Goal: Task Accomplishment & Management: Complete application form

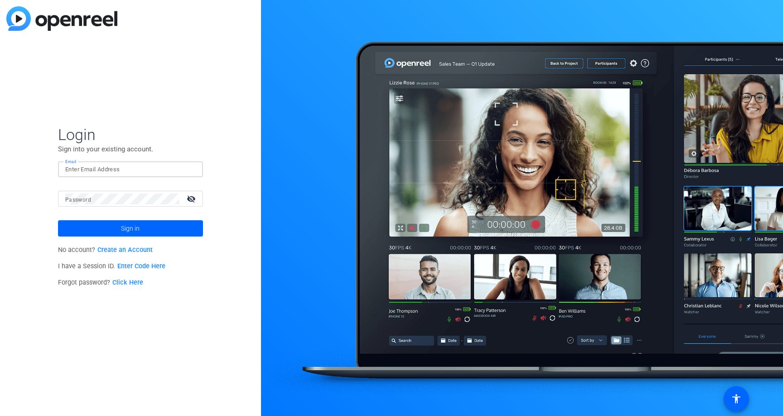
click at [145, 168] on input "Email" at bounding box center [130, 169] width 130 height 11
type input "[EMAIL_ADDRESS][DOMAIN_NAME]"
click at [156, 231] on span at bounding box center [130, 228] width 145 height 22
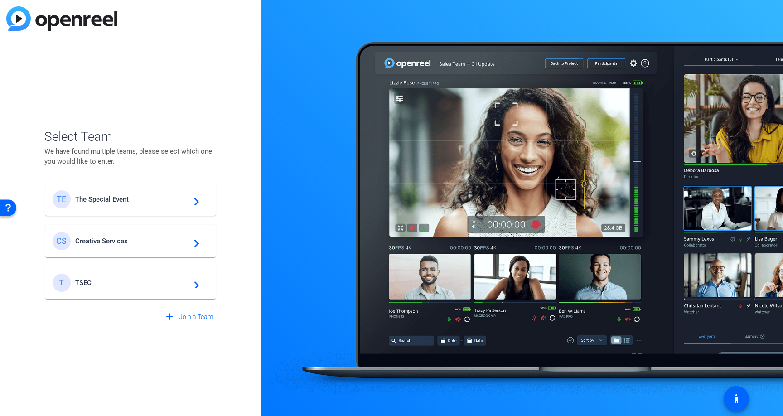
click at [130, 198] on span "The Special Event" at bounding box center [131, 199] width 113 height 8
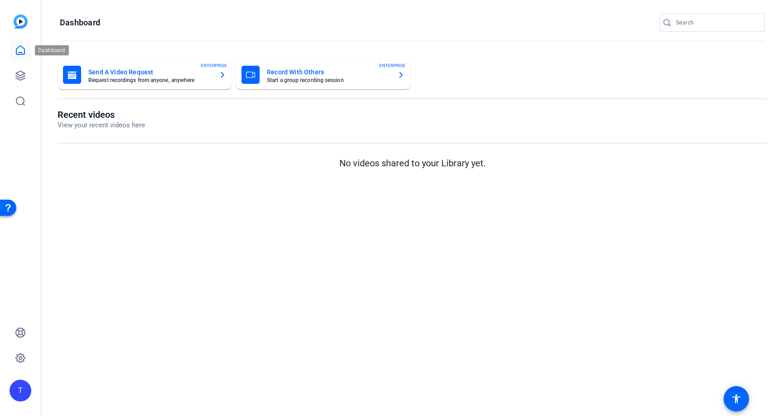
click at [21, 54] on icon at bounding box center [20, 50] width 8 height 9
click at [21, 74] on icon at bounding box center [20, 75] width 11 height 11
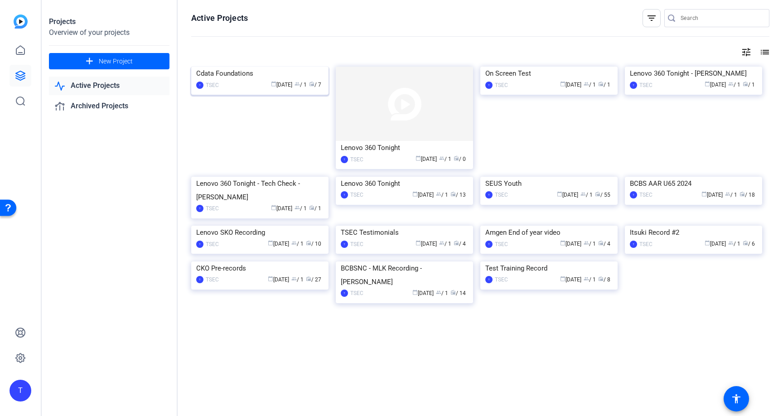
click at [247, 67] on img at bounding box center [259, 67] width 137 height 0
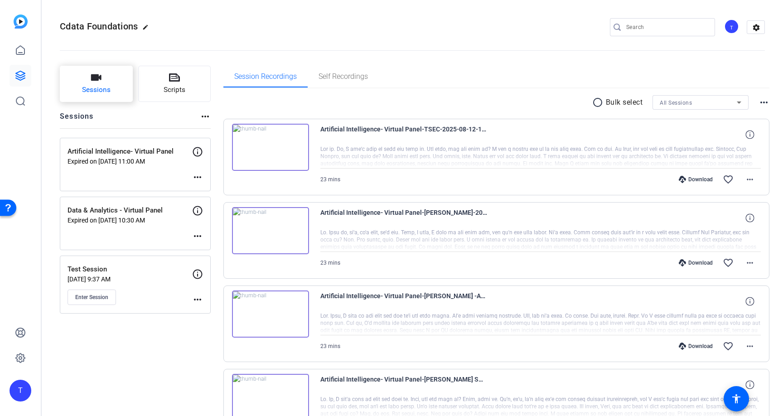
click at [79, 79] on button "Sessions" at bounding box center [96, 84] width 73 height 36
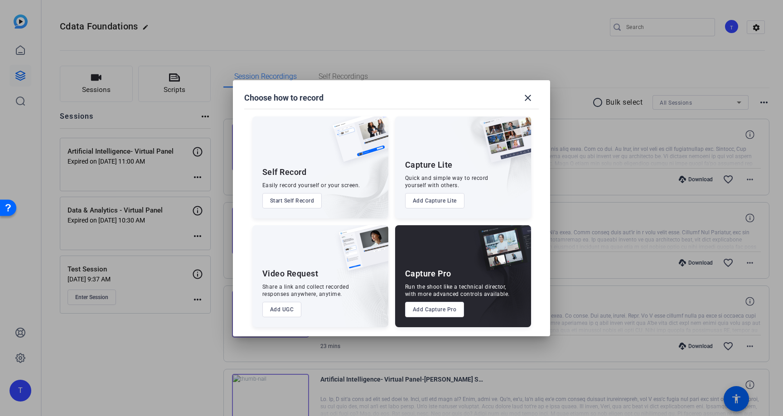
click at [428, 308] on button "Add Capture Pro" at bounding box center [434, 309] width 59 height 15
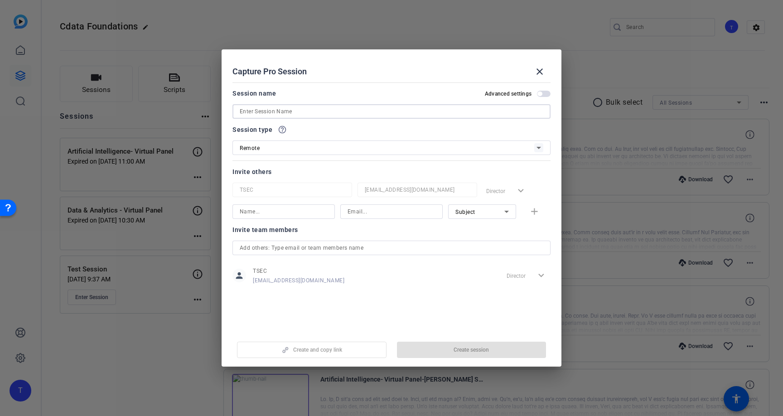
click at [305, 109] on input at bounding box center [391, 111] width 303 height 11
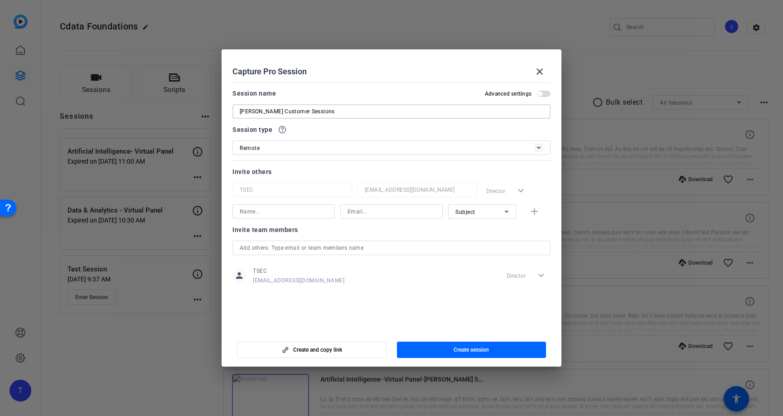
type input "[PERSON_NAME] Customer Sessions"
click at [491, 213] on div "Subject" at bounding box center [479, 211] width 49 height 11
click at [478, 239] on mat-option "Watcher" at bounding box center [482, 244] width 68 height 14
click at [356, 212] on input at bounding box center [391, 211] width 88 height 11
paste input "KBLXJLH6S%ujK7n"
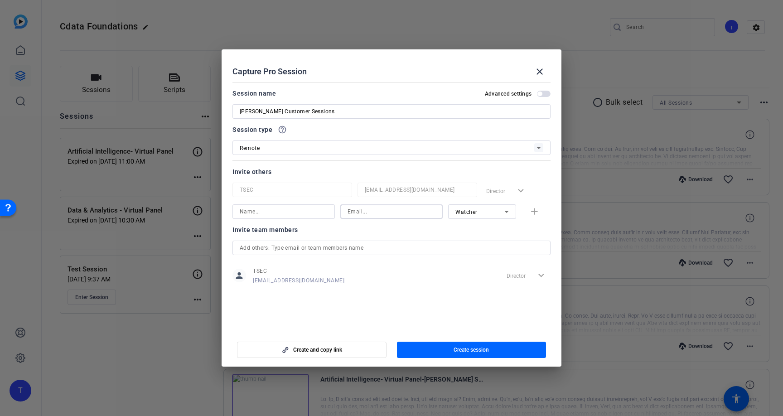
type input "KBLXJLH6S%ujK7n"
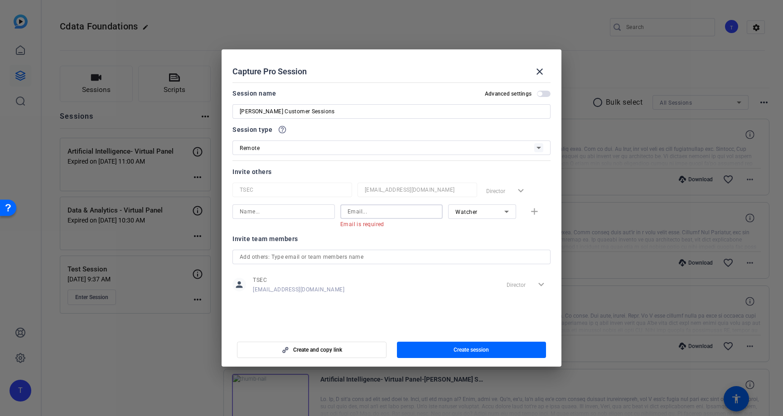
paste input "mailto:[PERSON_NAME][EMAIL_ADDRESS][DOMAIN_NAME]"
drag, startPoint x: 365, startPoint y: 211, endPoint x: 333, endPoint y: 206, distance: 33.1
click at [333, 206] on div "mailto:[PERSON_NAME][EMAIL_ADDRESS][DOMAIN_NAME] Email must be a valid email ad…" at bounding box center [391, 216] width 318 height 24
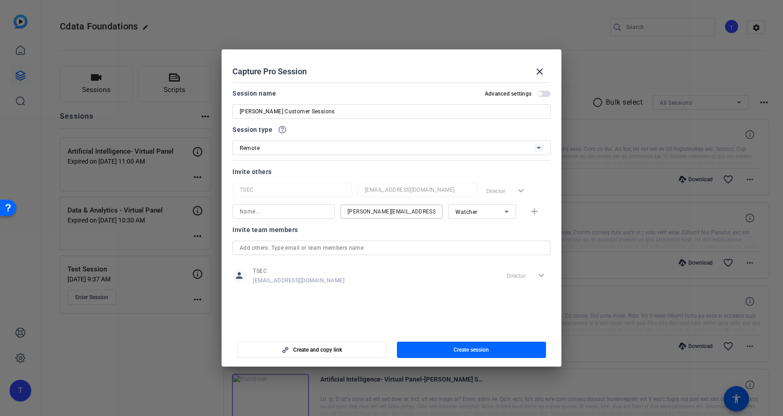
type input "[PERSON_NAME][EMAIL_ADDRESS][DOMAIN_NAME]"
click at [295, 211] on input at bounding box center [284, 211] width 88 height 11
type input "[PERSON_NAME]"
click at [538, 216] on mat-icon "add" at bounding box center [534, 211] width 11 height 11
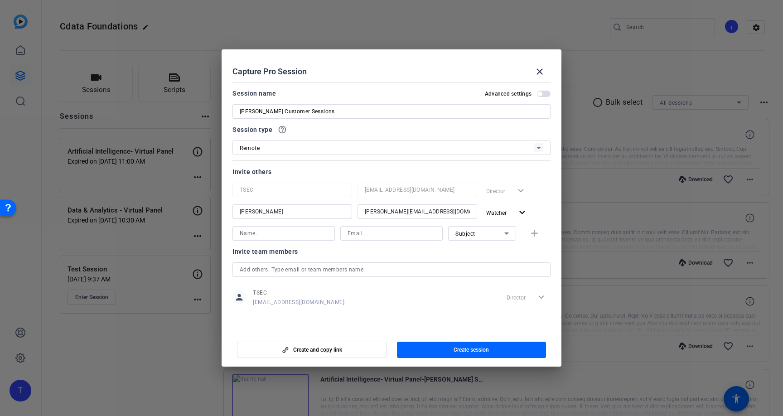
click at [484, 233] on div "Subject" at bounding box center [479, 233] width 49 height 11
click at [476, 264] on span "Watcher" at bounding box center [466, 265] width 22 height 11
click at [293, 240] on div at bounding box center [284, 233] width 88 height 14
click at [294, 236] on input at bounding box center [284, 233] width 88 height 11
type input "[PERSON_NAME]"
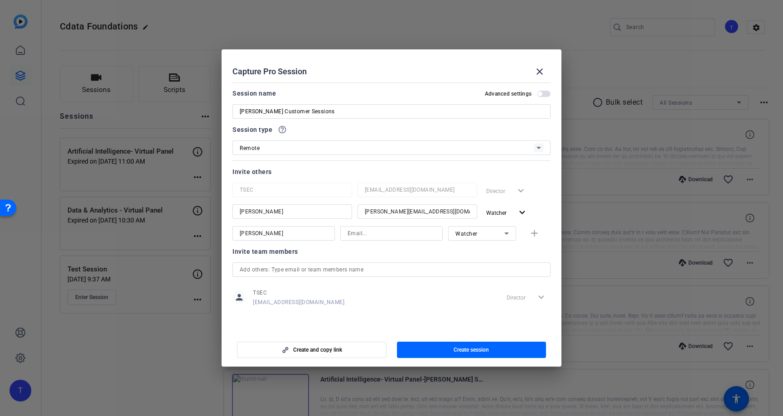
click at [364, 226] on div at bounding box center [391, 233] width 88 height 14
paste input "mailto:[PERSON_NAME][EMAIL_ADDRESS][DOMAIN_NAME]"
drag, startPoint x: 364, startPoint y: 234, endPoint x: 341, endPoint y: 231, distance: 22.9
click at [341, 231] on div "mailto:[PERSON_NAME][EMAIL_ADDRESS][DOMAIN_NAME]" at bounding box center [391, 233] width 102 height 14
type input "[PERSON_NAME][EMAIL_ADDRESS][DOMAIN_NAME]"
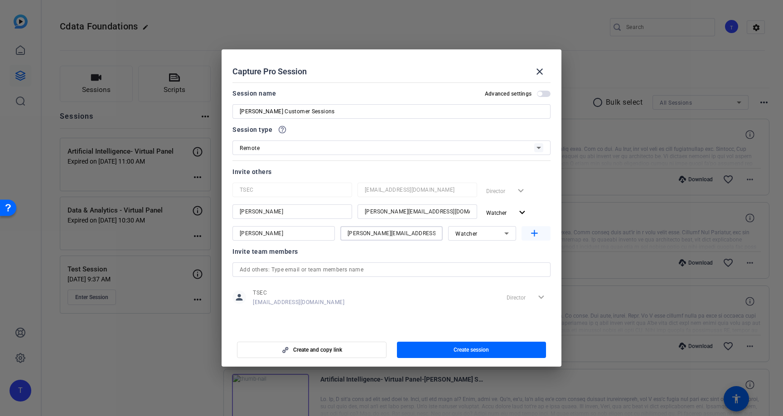
click at [535, 236] on mat-icon "add" at bounding box center [534, 233] width 11 height 11
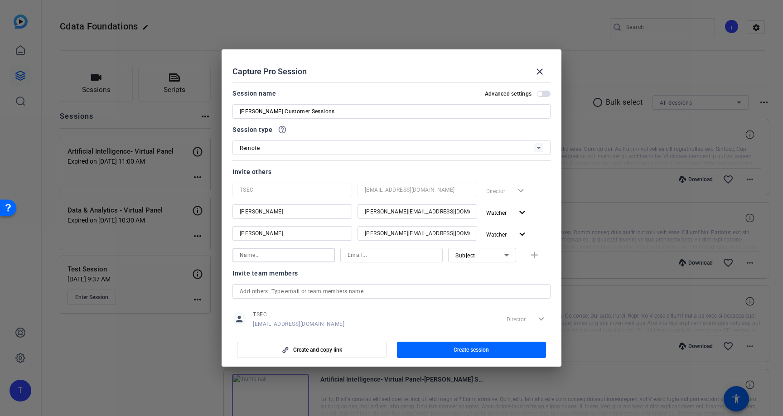
click at [267, 257] on input at bounding box center [284, 255] width 88 height 11
type input "[PERSON_NAME]"
click at [386, 259] on input at bounding box center [391, 255] width 88 height 11
type input "[PERSON_NAME][EMAIL_ADDRESS][DOMAIN_NAME]"
click at [529, 255] on mat-icon "add" at bounding box center [534, 255] width 11 height 11
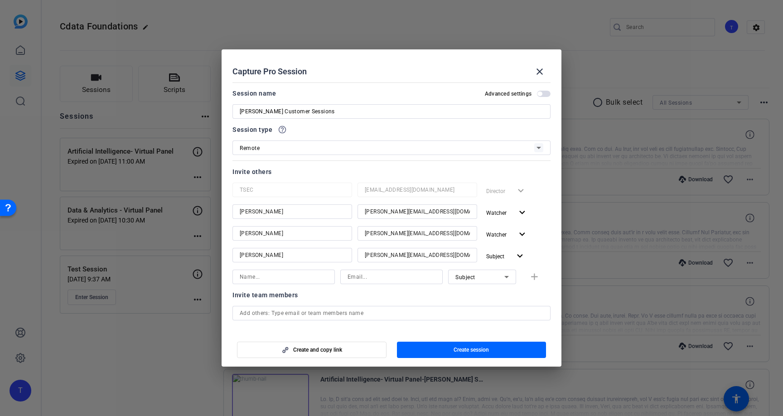
click at [256, 112] on input "[PERSON_NAME] Customer Sessions" at bounding box center [391, 111] width 303 height 11
drag, startPoint x: 259, startPoint y: 112, endPoint x: 215, endPoint y: 109, distance: 43.6
click at [215, 109] on div "Choose how to record close Self Record Easily record yourself or your screen. S…" at bounding box center [391, 208] width 783 height 416
paste input "eMichele"
click at [350, 115] on input "[PERSON_NAME] Customer Sessions" at bounding box center [391, 111] width 303 height 11
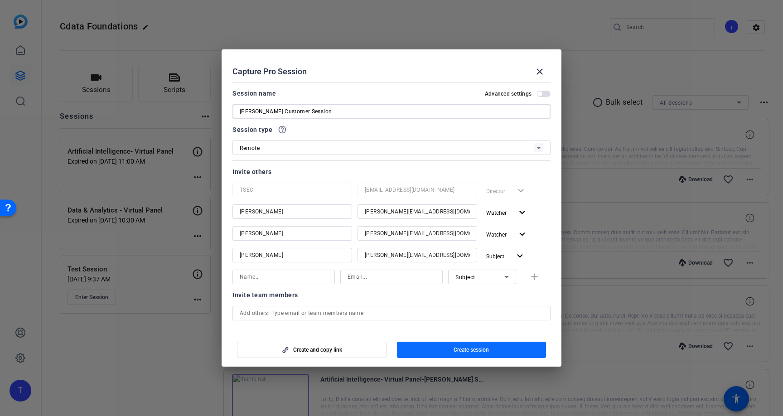
type input "[PERSON_NAME] Customer Session"
click at [440, 346] on span "button" at bounding box center [471, 350] width 149 height 22
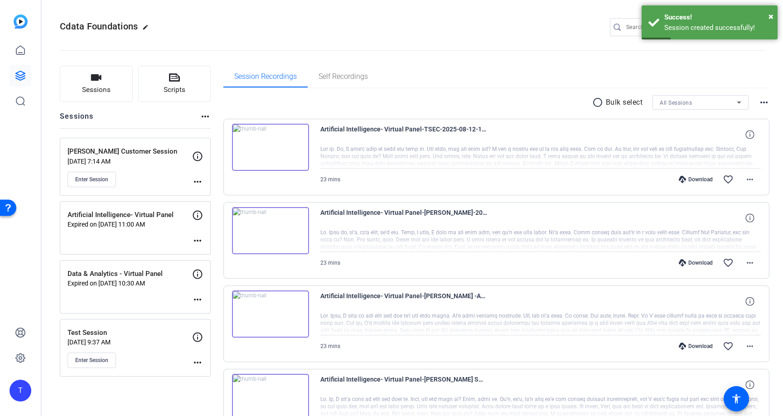
click at [192, 180] on mat-icon "more_horiz" at bounding box center [197, 181] width 11 height 11
click at [221, 195] on span "Edit Session" at bounding box center [219, 194] width 41 height 11
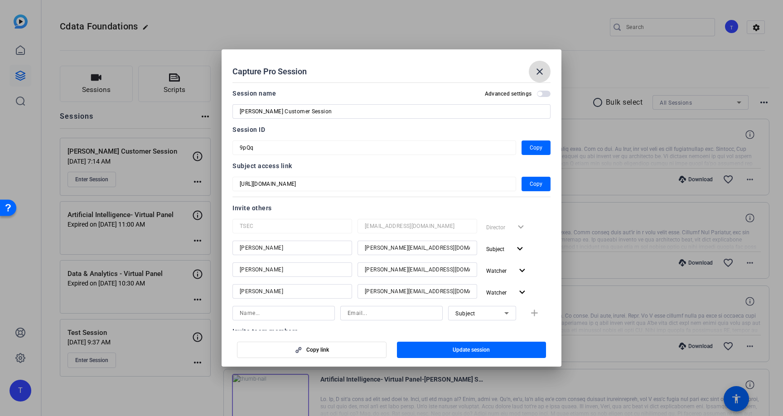
click at [538, 73] on mat-icon "close" at bounding box center [539, 71] width 11 height 11
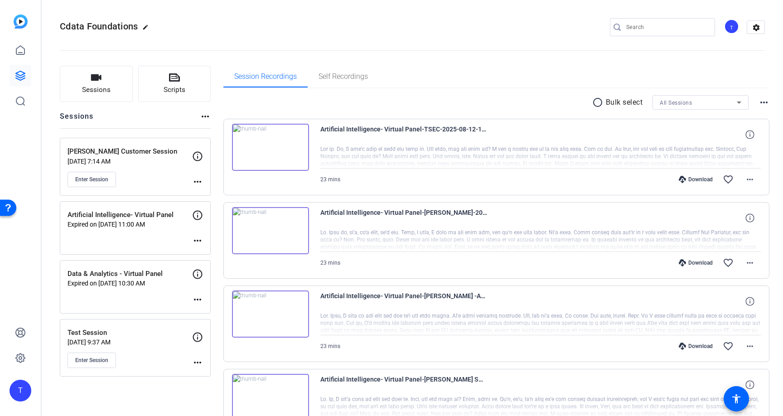
click at [197, 183] on mat-icon "more_horiz" at bounding box center [197, 181] width 11 height 11
click at [197, 158] on div at bounding box center [391, 208] width 783 height 416
click at [197, 155] on icon at bounding box center [197, 156] width 11 height 11
click at [145, 155] on p "[PERSON_NAME] Customer Session" at bounding box center [129, 151] width 125 height 10
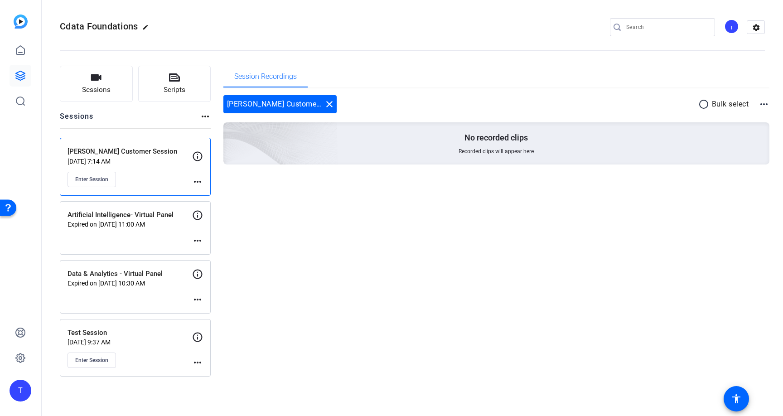
click at [149, 154] on p "[PERSON_NAME] Customer Session" at bounding box center [129, 151] width 125 height 10
click at [103, 180] on span "Enter Session" at bounding box center [91, 179] width 33 height 7
click at [193, 181] on mat-icon "more_horiz" at bounding box center [197, 181] width 11 height 11
click at [217, 206] on span "Archive Session" at bounding box center [219, 206] width 41 height 11
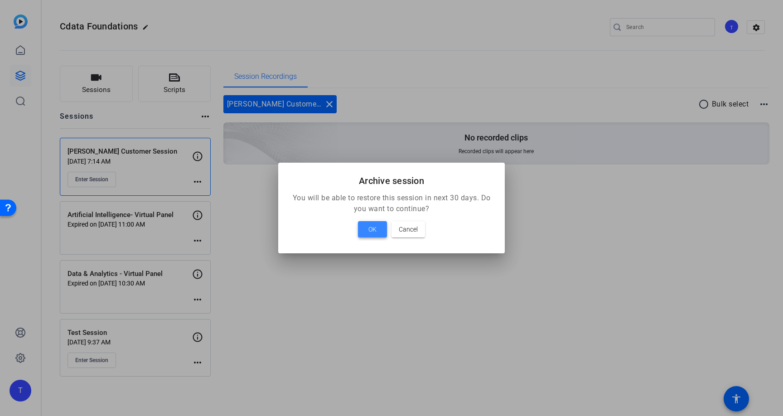
click at [374, 233] on span "OK" at bounding box center [372, 229] width 8 height 11
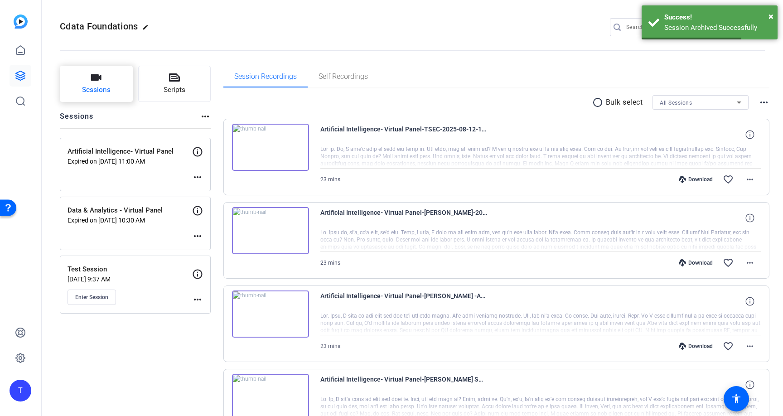
click at [120, 86] on button "Sessions" at bounding box center [96, 84] width 73 height 36
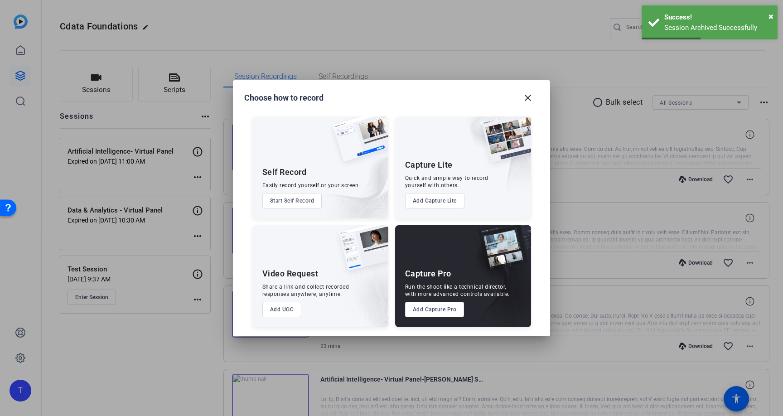
click at [438, 306] on button "Add Capture Pro" at bounding box center [434, 309] width 59 height 15
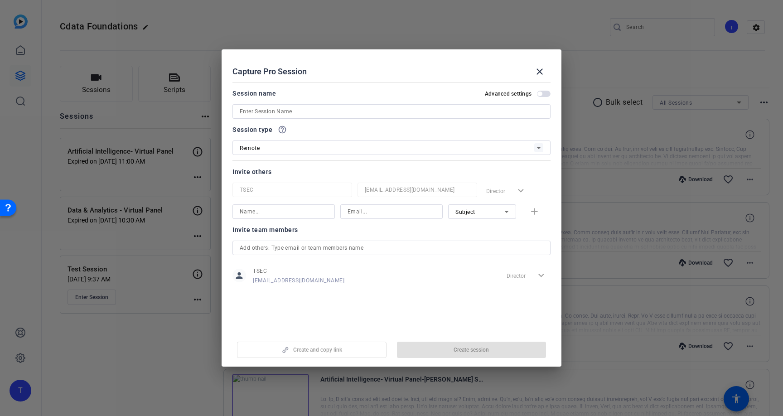
click at [543, 93] on span "button" at bounding box center [544, 94] width 14 height 6
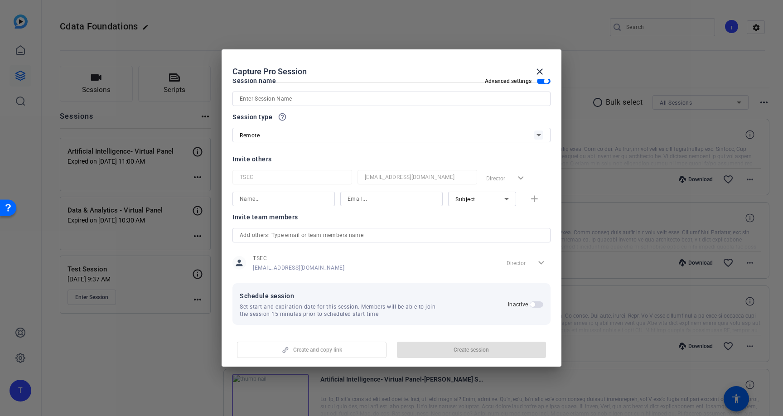
scroll to position [17, 0]
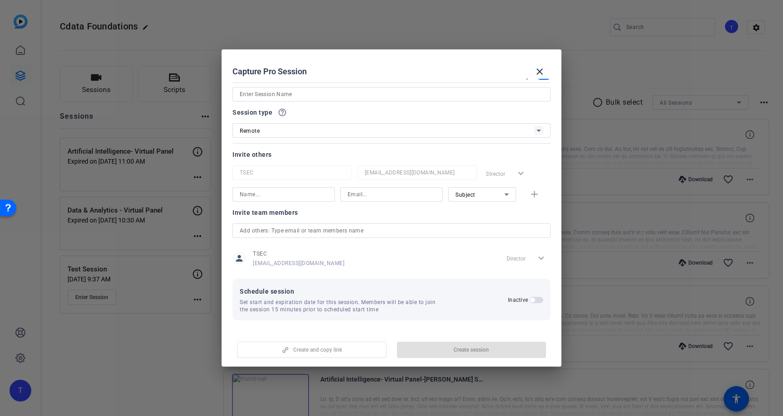
click at [531, 301] on span "button" at bounding box center [536, 300] width 14 height 6
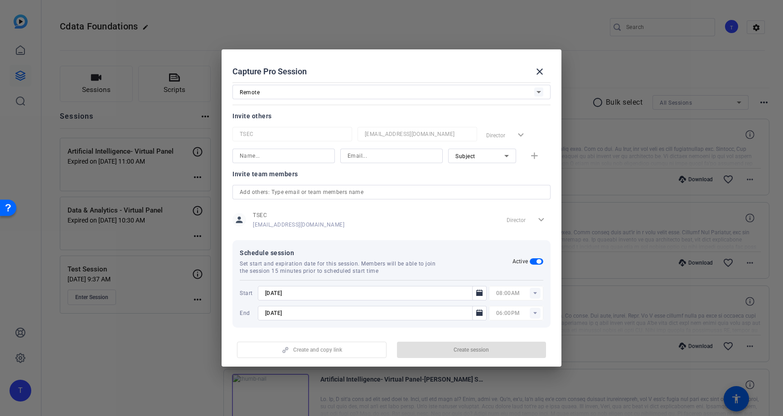
scroll to position [63, 0]
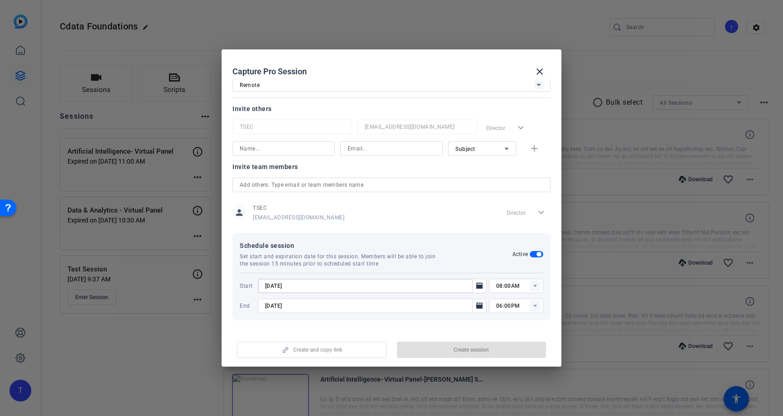
click at [340, 289] on input "[DATE]" at bounding box center [367, 285] width 205 height 11
click at [476, 283] on icon "Open calendar" at bounding box center [479, 285] width 7 height 11
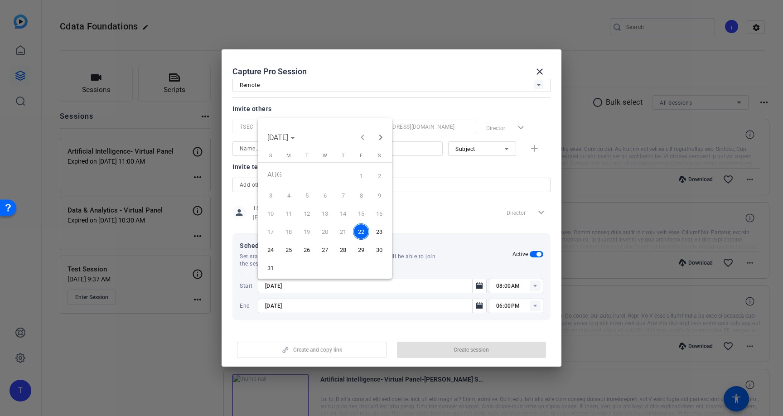
click at [294, 250] on span "25" at bounding box center [288, 249] width 16 height 16
type input "[DATE]"
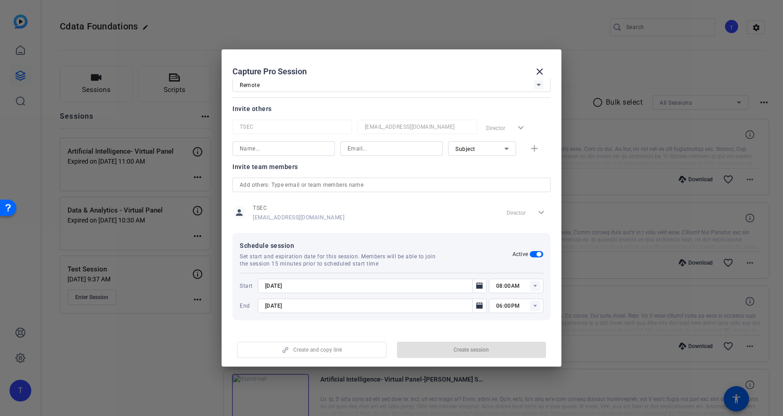
click at [529, 286] on rect at bounding box center [534, 285] width 11 height 11
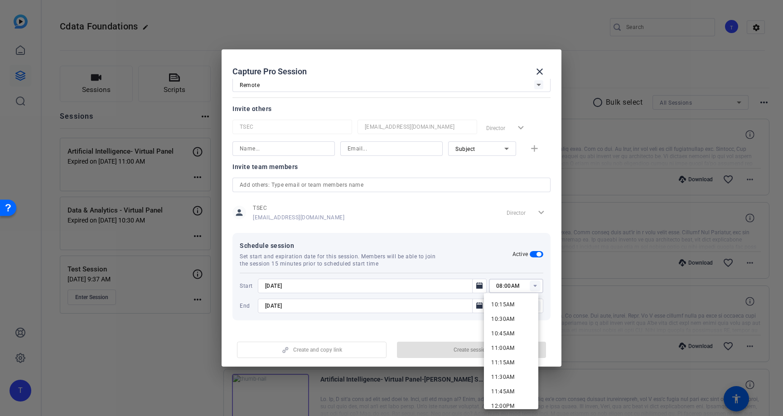
scroll to position [600, 0]
click at [511, 395] on span "12:00PM" at bounding box center [503, 399] width 24 height 11
type input "12:00PM"
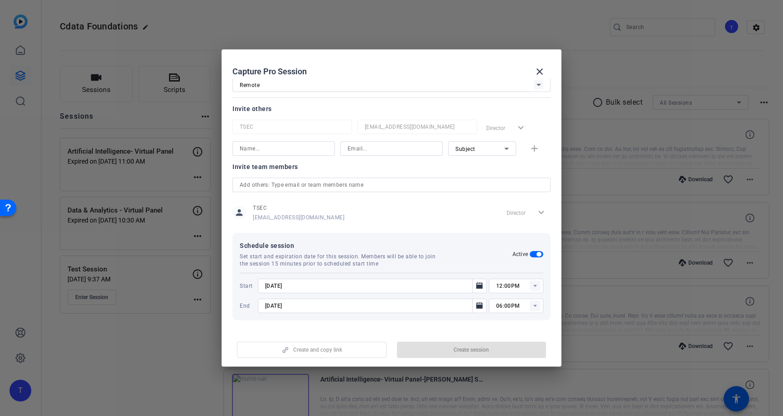
click at [531, 306] on rect at bounding box center [534, 305] width 11 height 11
click at [497, 308] on input "06:00PM" at bounding box center [519, 305] width 47 height 11
type input "01:00PM"
click at [492, 325] on mat-dialog-content "Session name Advanced settings Session type help_outline Remote Invite others T…" at bounding box center [391, 204] width 340 height 251
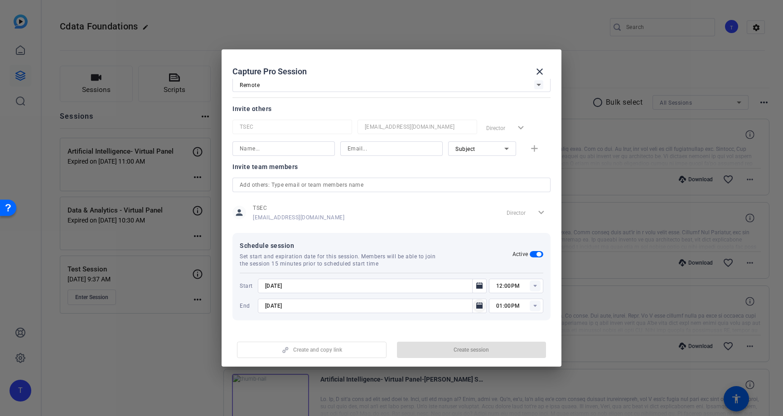
click at [477, 308] on icon "Open calendar" at bounding box center [479, 305] width 6 height 6
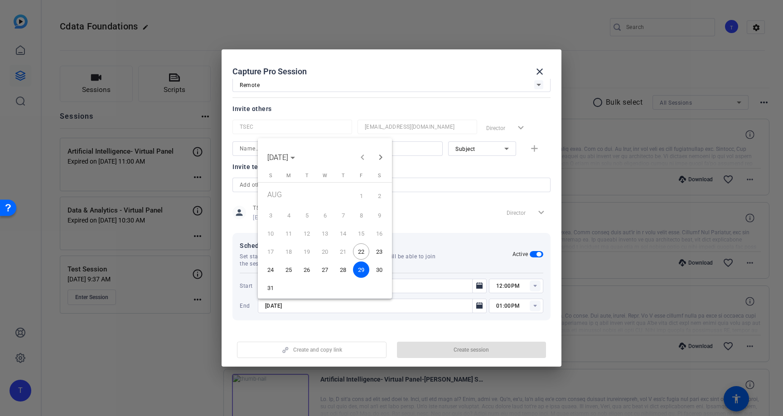
click at [293, 270] on span "25" at bounding box center [288, 269] width 16 height 16
type input "[DATE]"
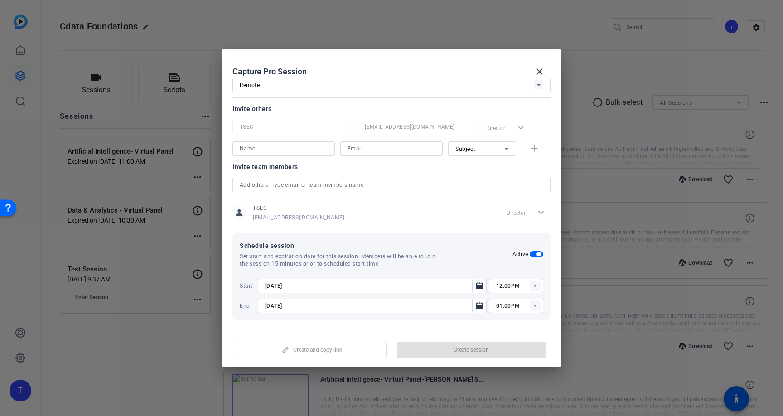
click at [481, 240] on div "Schedule session Set start and expiration date for this session. Members will b…" at bounding box center [391, 276] width 318 height 87
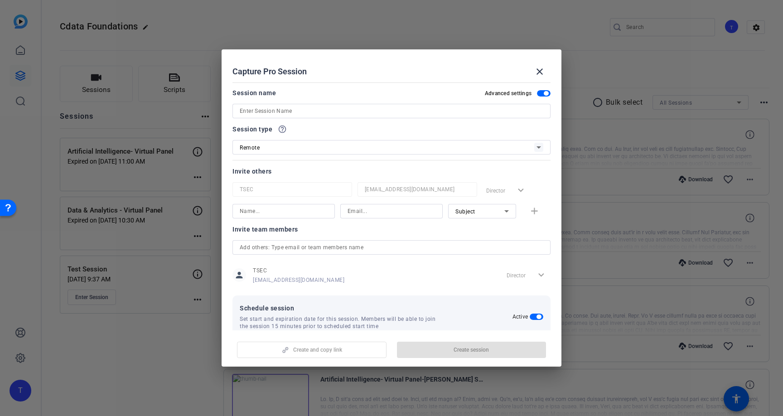
scroll to position [0, 0]
click at [299, 111] on input at bounding box center [391, 111] width 303 height 11
paste input "[PERSON_NAME]"
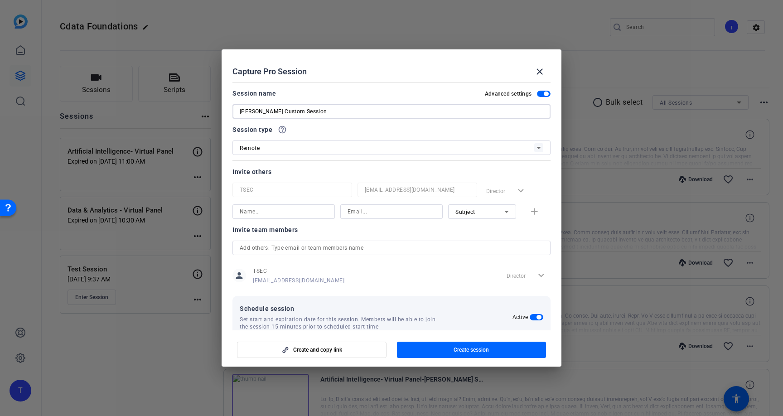
type input "[PERSON_NAME] Custom Session"
click at [296, 211] on input at bounding box center [284, 211] width 88 height 11
paste input "[PERSON_NAME]"
click at [256, 212] on input "[PERSON_NAME]" at bounding box center [284, 211] width 88 height 11
type input "[PERSON_NAME]"
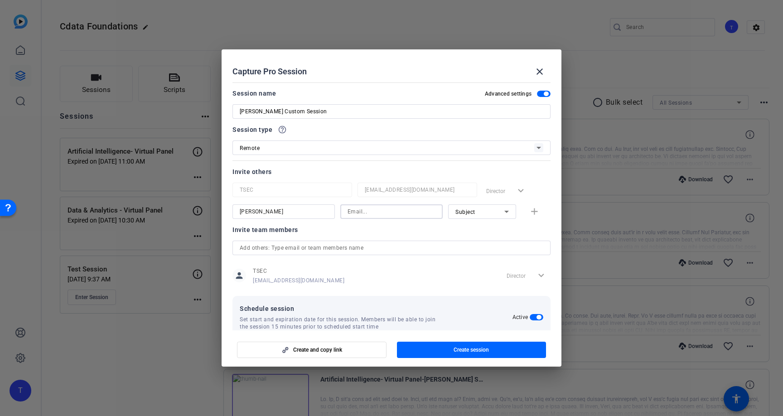
click at [364, 212] on input at bounding box center [391, 211] width 88 height 11
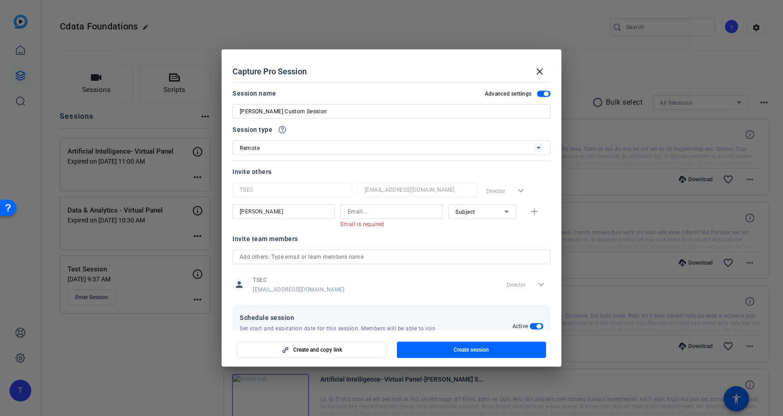
click at [284, 217] on div "[PERSON_NAME]" at bounding box center [284, 211] width 88 height 14
click at [281, 212] on input "[PERSON_NAME]" at bounding box center [284, 211] width 88 height 11
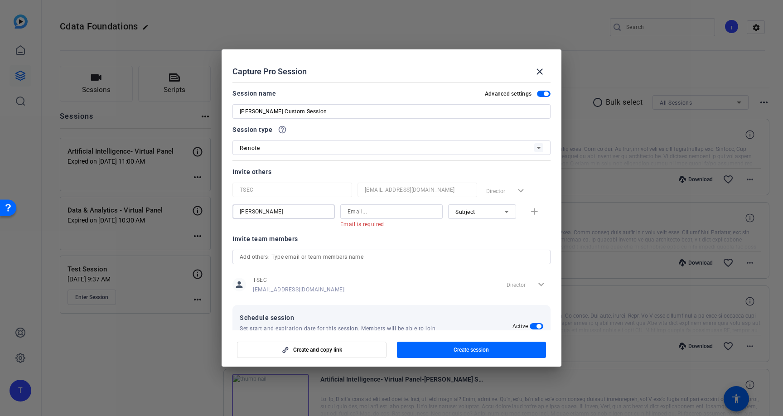
click at [281, 212] on input "[PERSON_NAME]" at bounding box center [284, 211] width 88 height 11
click at [363, 209] on input at bounding box center [391, 211] width 88 height 11
paste input "[PERSON_NAME]"
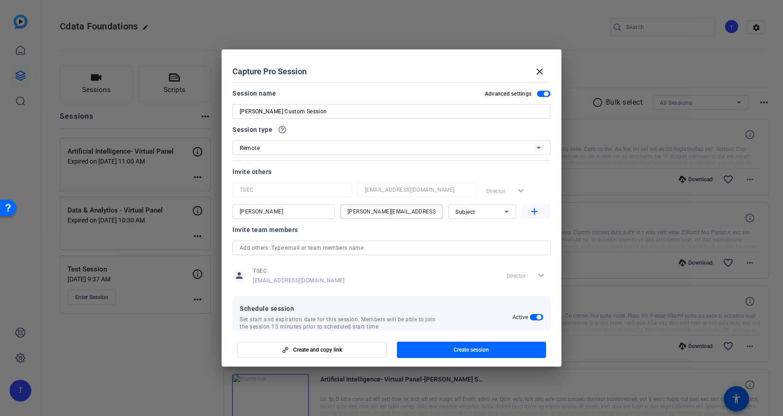
type input "[PERSON_NAME][EMAIL_ADDRESS][DOMAIN_NAME]"
click at [529, 210] on mat-icon "add" at bounding box center [534, 211] width 11 height 11
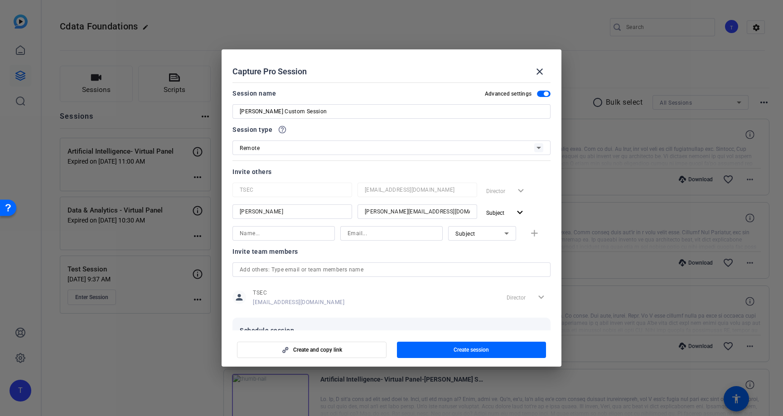
click at [471, 236] on div "Subject" at bounding box center [479, 233] width 49 height 11
click at [469, 261] on span "Watcher" at bounding box center [461, 265] width 22 height 11
click at [296, 235] on input at bounding box center [284, 233] width 88 height 11
type input "[PERSON_NAME]"
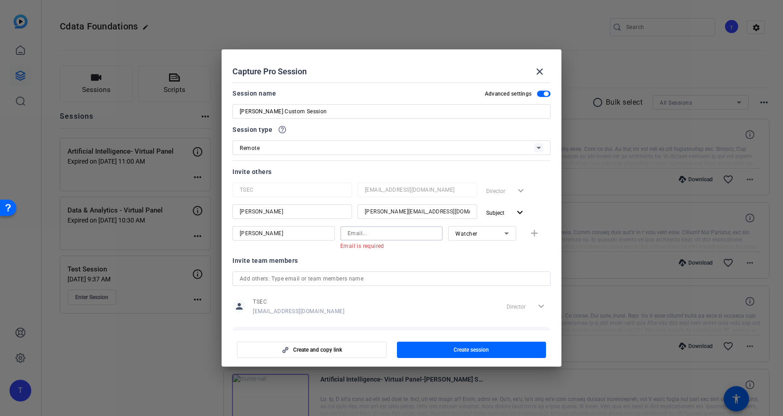
paste input "mailto:[PERSON_NAME][EMAIL_ADDRESS][DOMAIN_NAME]"
drag, startPoint x: 363, startPoint y: 234, endPoint x: 325, endPoint y: 235, distance: 37.6
click at [325, 235] on div "[PERSON_NAME]:[PERSON_NAME][EMAIL_ADDRESS][DOMAIN_NAME] Email must be a valid e…" at bounding box center [391, 238] width 318 height 24
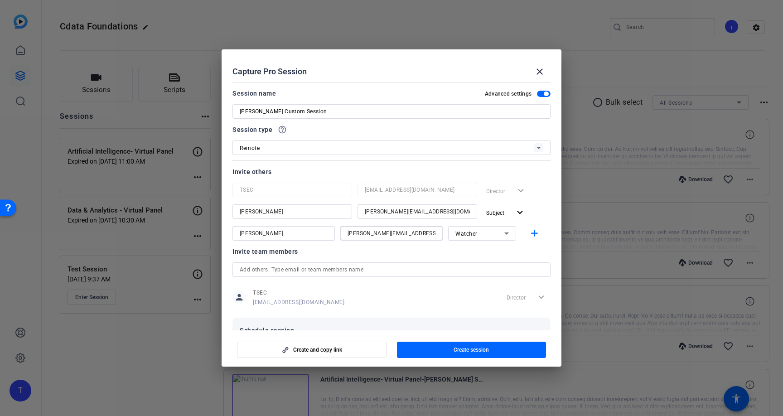
type input "[PERSON_NAME][EMAIL_ADDRESS][DOMAIN_NAME]"
click at [365, 211] on input "[PERSON_NAME][EMAIL_ADDRESS][DOMAIN_NAME]" at bounding box center [417, 211] width 105 height 11
click at [365, 210] on input "[EMAIL_ADDRESS][DOMAIN_NAME]" at bounding box center [417, 211] width 105 height 11
click at [529, 232] on mat-icon "add" at bounding box center [534, 233] width 11 height 11
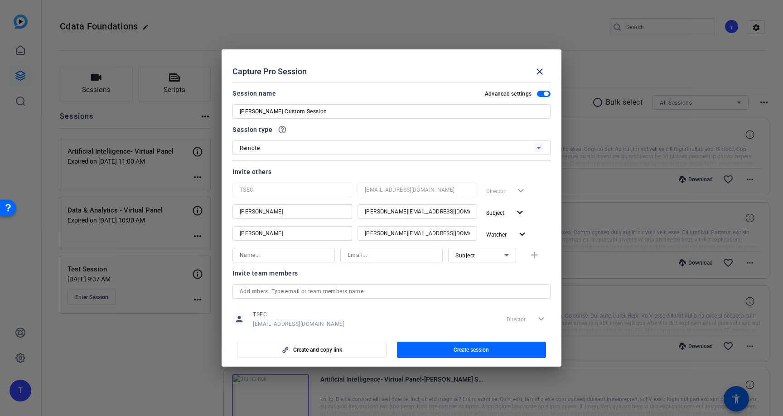
click at [296, 255] on input at bounding box center [284, 255] width 88 height 11
type input "[PERSON_NAME]"
click at [363, 252] on input at bounding box center [391, 255] width 88 height 11
paste input "mailto:[PERSON_NAME][EMAIL_ADDRESS][DOMAIN_NAME]"
drag, startPoint x: 359, startPoint y: 255, endPoint x: 333, endPoint y: 256, distance: 25.4
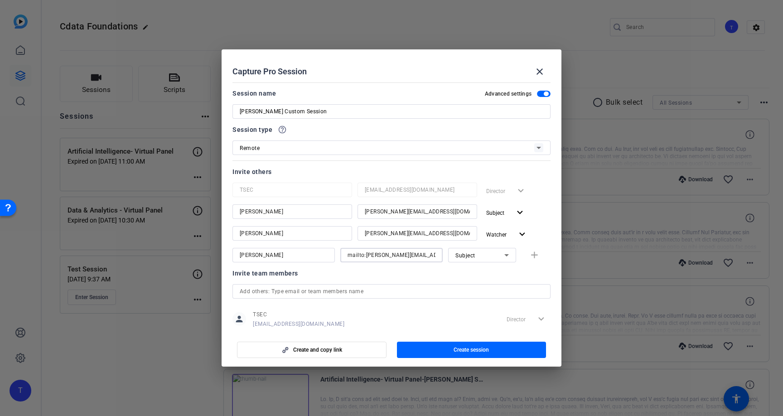
click at [333, 256] on div "[PERSON_NAME]:[PERSON_NAME][EMAIL_ADDRESS][DOMAIN_NAME] Subject add" at bounding box center [391, 255] width 318 height 14
type input "[PERSON_NAME][EMAIL_ADDRESS][DOMAIN_NAME]"
click at [529, 257] on mat-icon "add" at bounding box center [534, 255] width 11 height 11
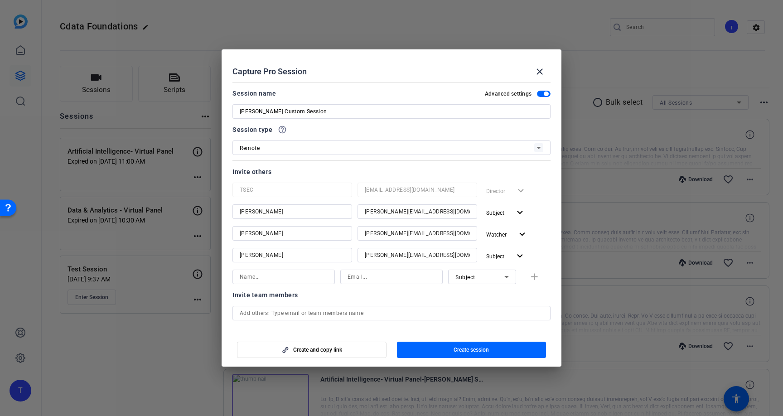
click at [300, 276] on input at bounding box center [284, 276] width 88 height 11
paste input "[PERSON_NAME]"
type input "[PERSON_NAME]"
click at [458, 276] on span "Subject" at bounding box center [465, 277] width 20 height 6
click at [468, 307] on span "Watcher" at bounding box center [461, 309] width 22 height 11
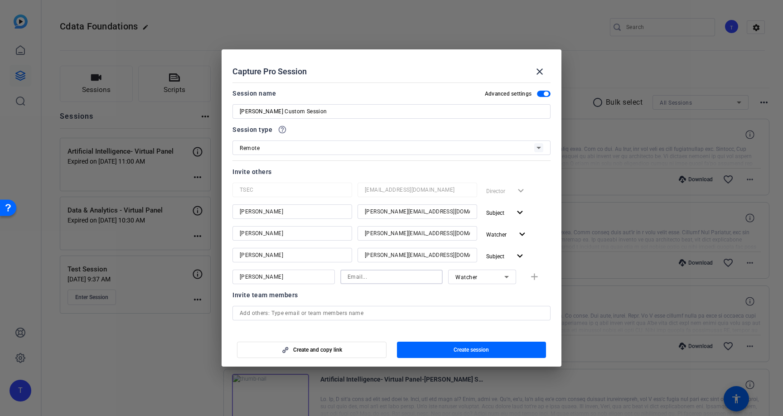
click at [387, 277] on input at bounding box center [391, 276] width 88 height 11
paste input "mailto:[PERSON_NAME][EMAIL_ADDRESS][DOMAIN_NAME]"
drag, startPoint x: 364, startPoint y: 277, endPoint x: 334, endPoint y: 277, distance: 29.4
click at [334, 277] on div "[PERSON_NAME]:[PERSON_NAME][EMAIL_ADDRESS][DOMAIN_NAME] Watcher add" at bounding box center [391, 276] width 318 height 14
type input "[PERSON_NAME][EMAIL_ADDRESS][DOMAIN_NAME]"
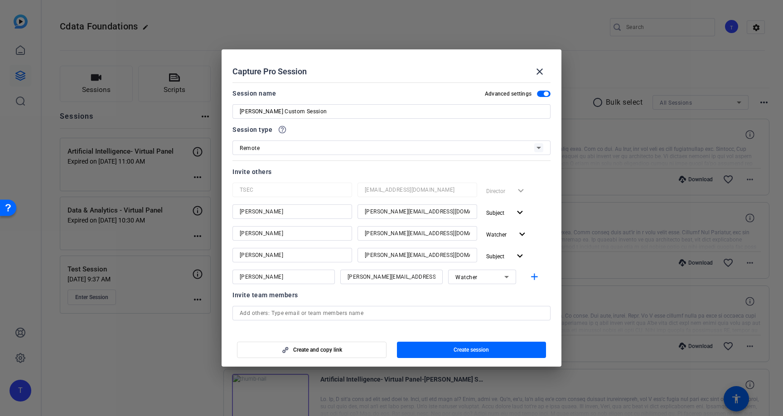
click at [342, 293] on div at bounding box center [391, 289] width 102 height 10
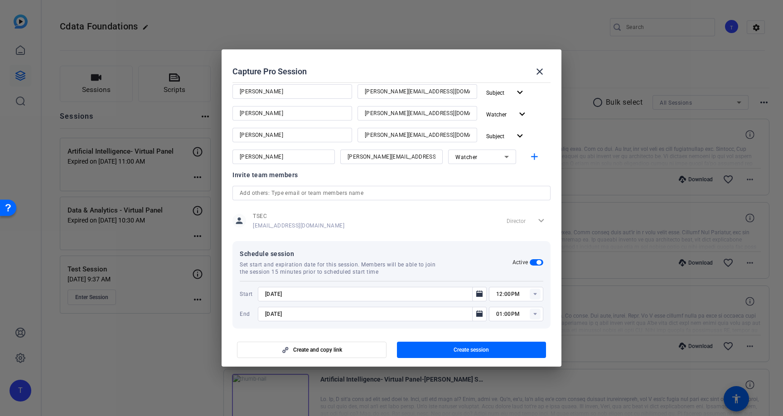
scroll to position [128, 0]
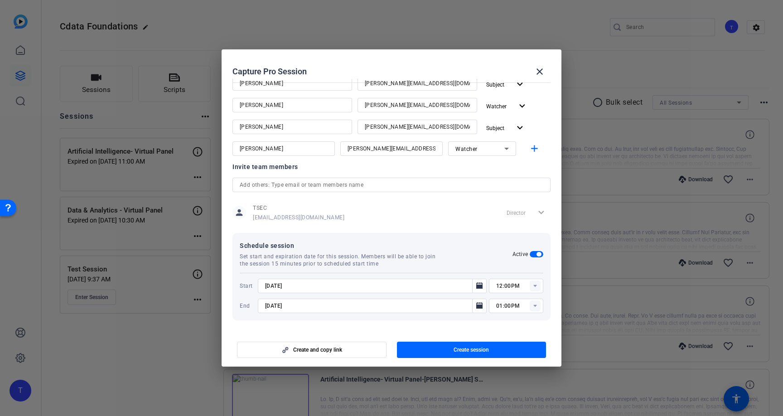
click at [529, 288] on rect at bounding box center [534, 285] width 11 height 11
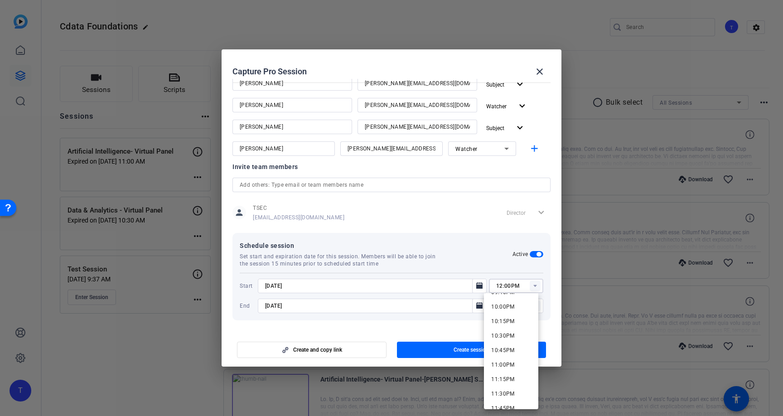
scroll to position [1283, 0]
click at [476, 244] on span "Schedule session" at bounding box center [376, 245] width 273 height 11
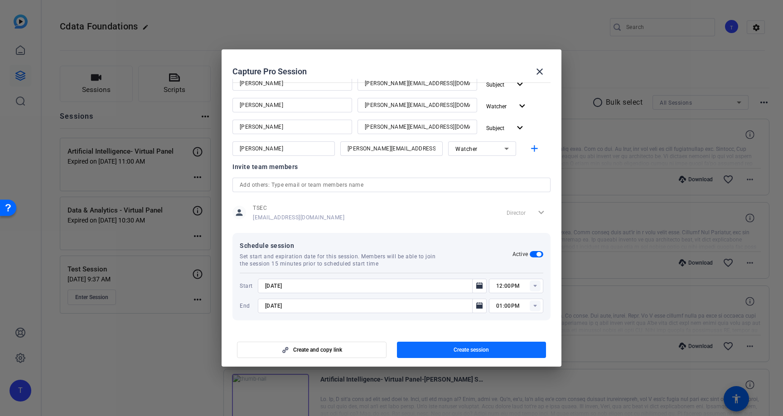
click at [475, 349] on span "Create session" at bounding box center [470, 349] width 35 height 7
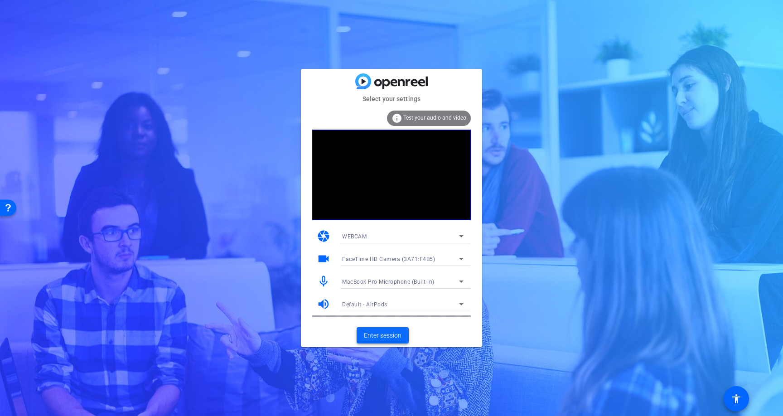
click at [375, 336] on span "Enter session" at bounding box center [383, 336] width 38 height 10
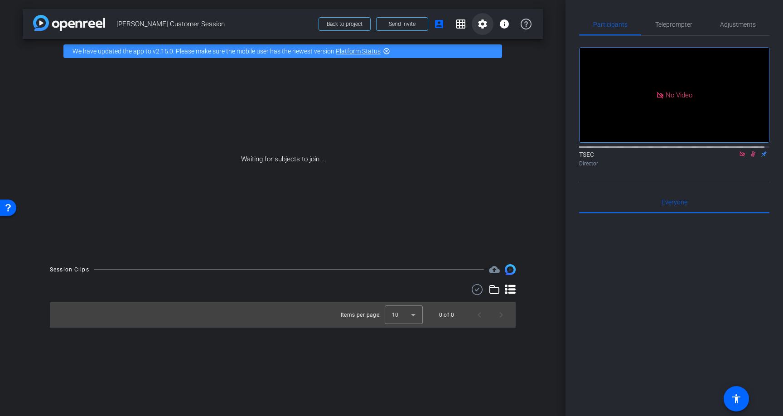
click at [487, 27] on mat-icon "settings" at bounding box center [482, 24] width 11 height 11
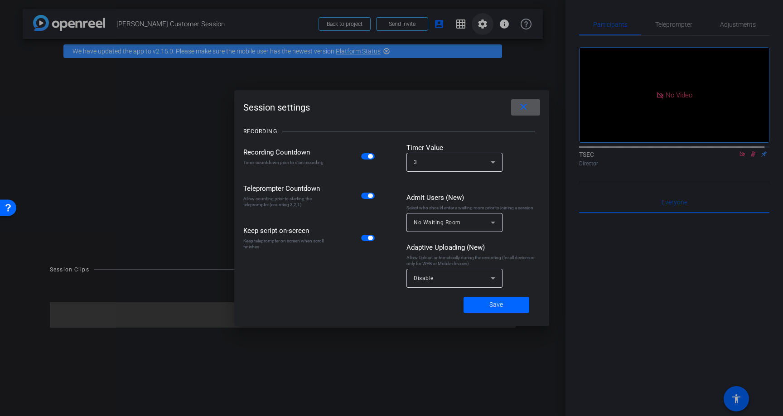
click at [487, 27] on div at bounding box center [391, 208] width 783 height 416
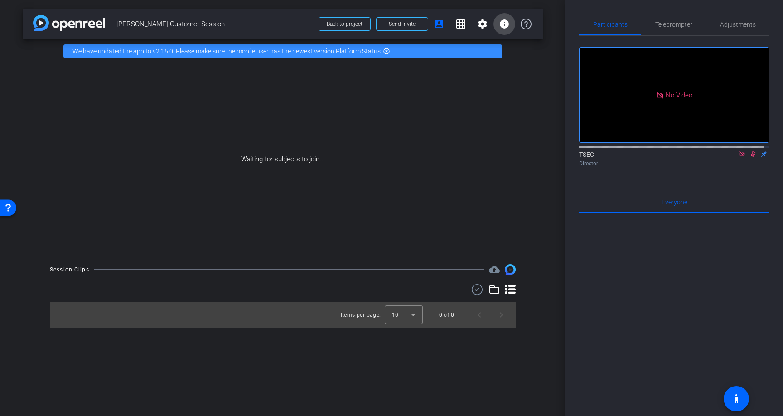
click at [501, 25] on mat-icon "info" at bounding box center [504, 24] width 11 height 11
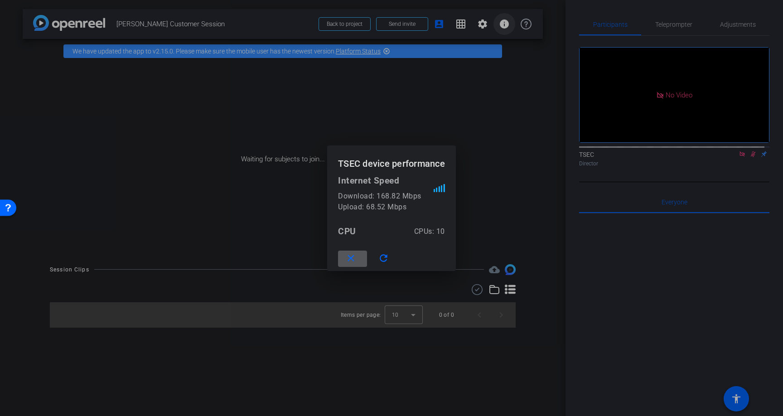
click at [501, 25] on div at bounding box center [391, 208] width 783 height 416
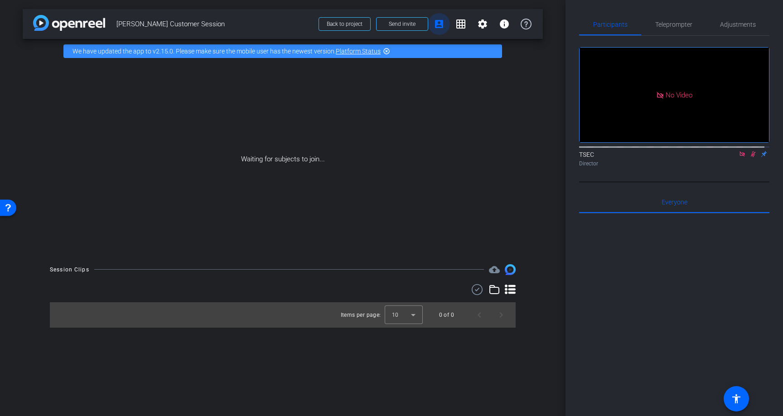
click at [440, 24] on mat-icon "account_box" at bounding box center [438, 24] width 11 height 11
